Goal: Task Accomplishment & Management: Use online tool/utility

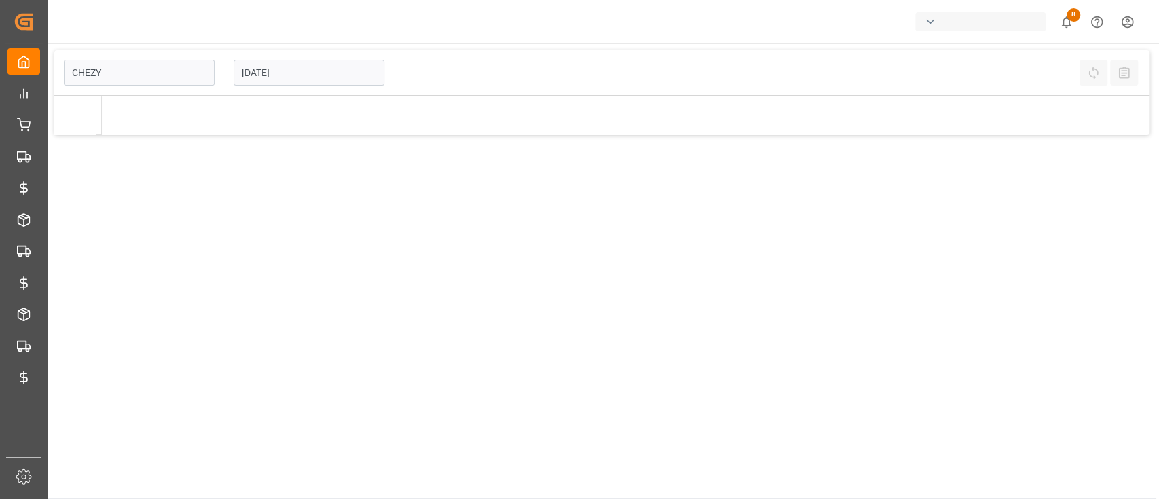
type input "Chezy Loading"
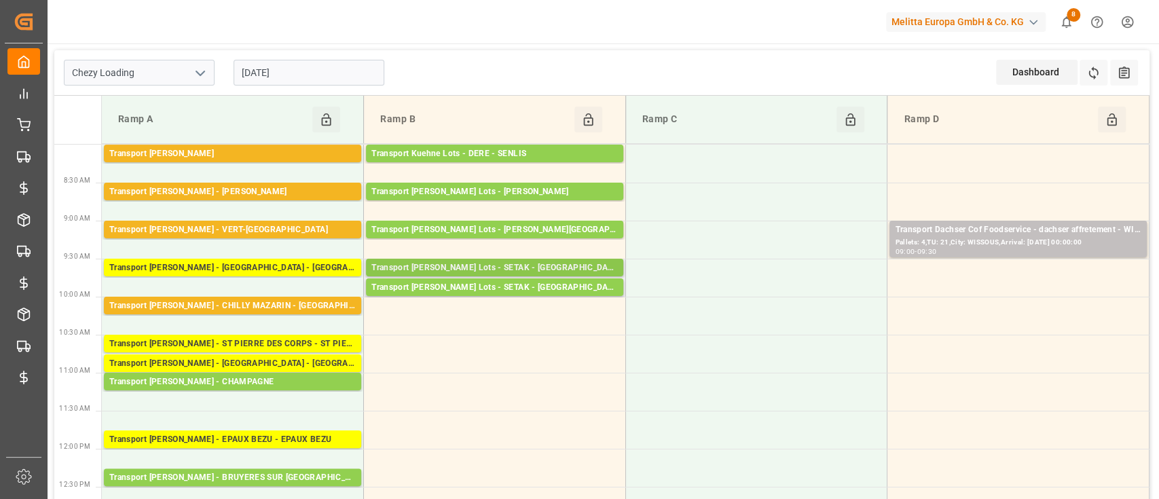
click at [442, 264] on div "Transport [PERSON_NAME] Lots - SETAK - [GEOGRAPHIC_DATA]" at bounding box center [494, 268] width 246 height 14
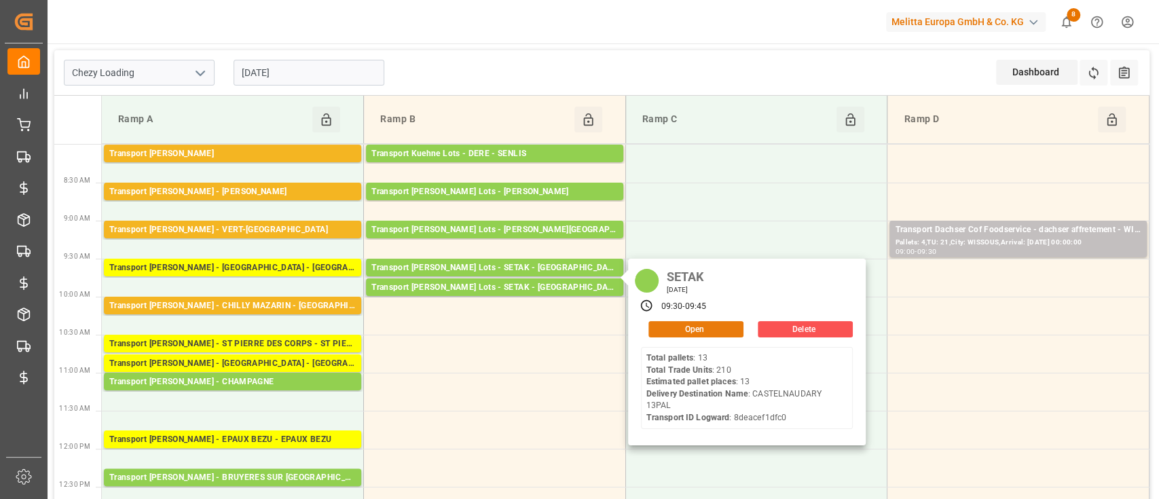
click at [663, 327] on button "Open" at bounding box center [695, 329] width 95 height 16
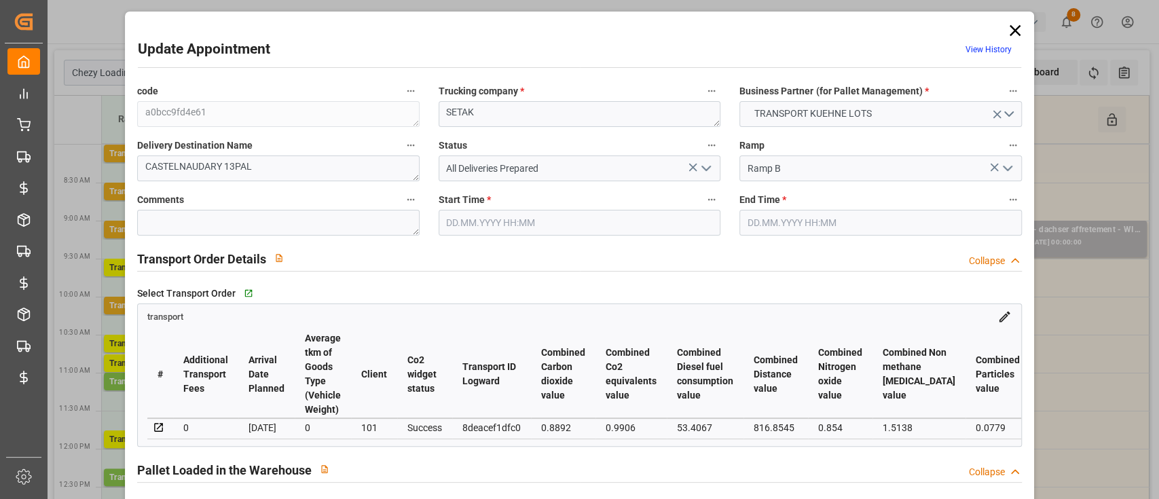
type input "[DATE] 09:30"
type input "[DATE] 09:45"
type input "[DATE] 12:31"
type input "[DATE] 11:24"
type input "[DATE]"
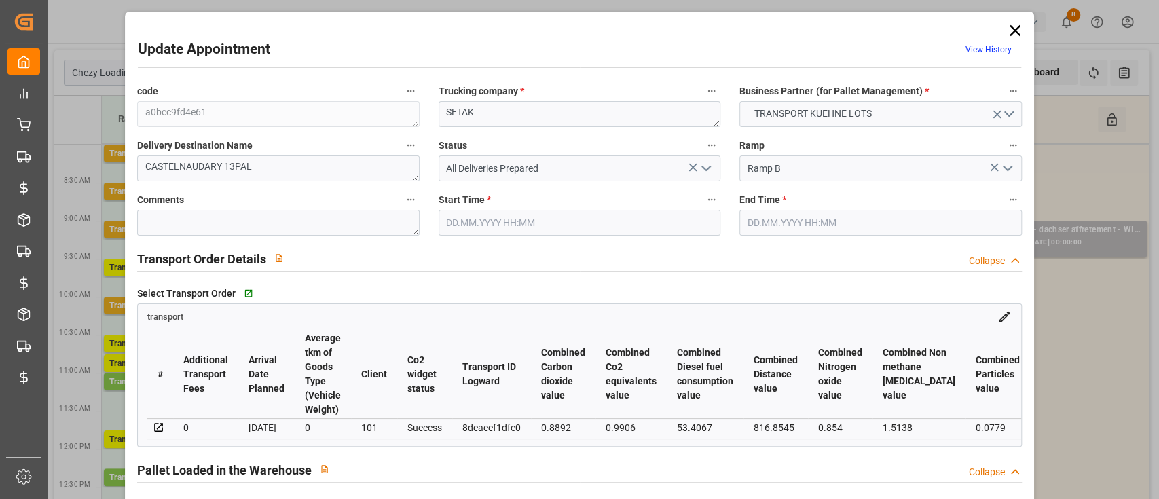
type input "[DATE]"
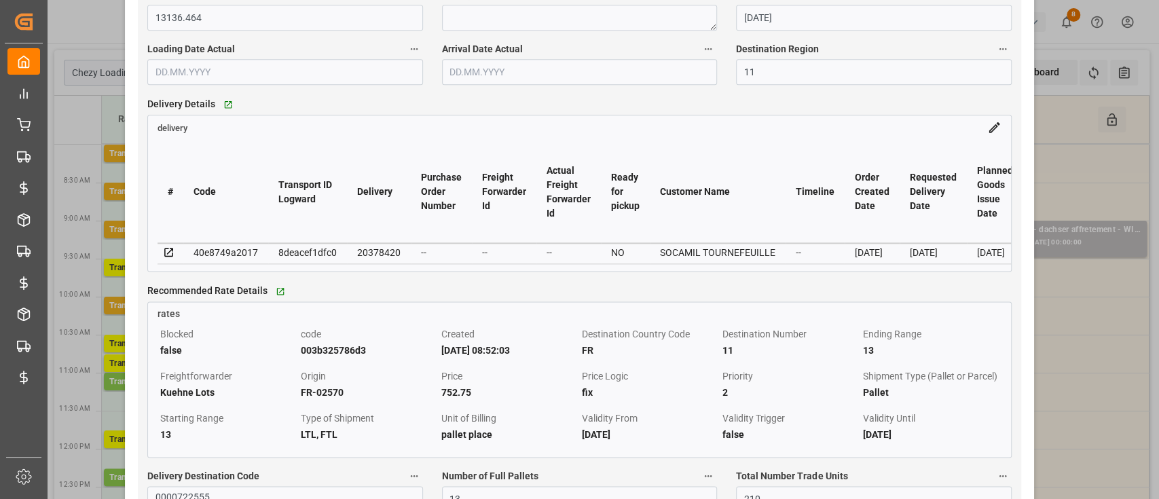
scroll to position [1079, 0]
